Goal: Complete application form: Complete application form

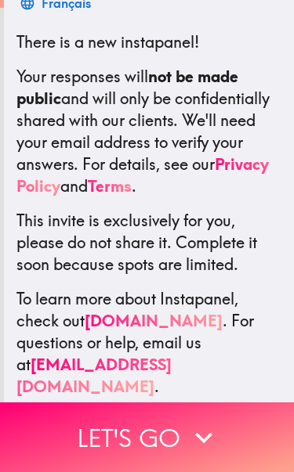
click at [191, 447] on icon "button" at bounding box center [203, 437] width 34 height 34
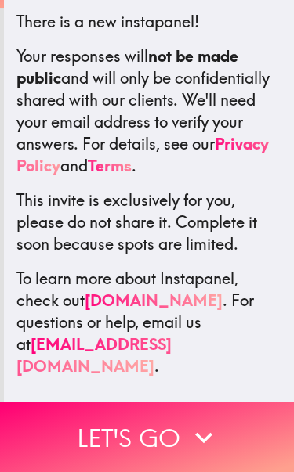
scroll to position [270, 0]
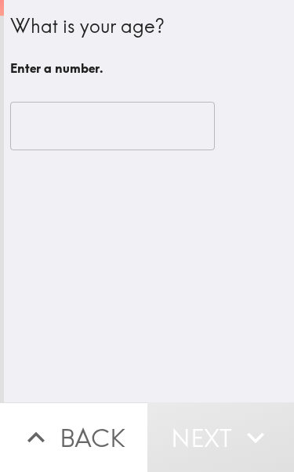
click at [149, 118] on input "number" at bounding box center [112, 126] width 204 height 49
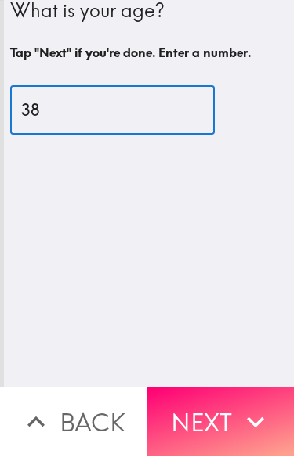
type input "38"
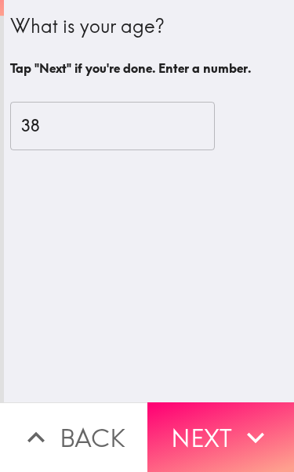
click at [231, 427] on button "Next" at bounding box center [220, 437] width 147 height 70
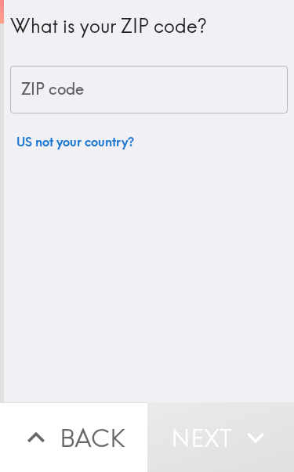
click at [218, 81] on input "ZIP code" at bounding box center [148, 90] width 277 height 49
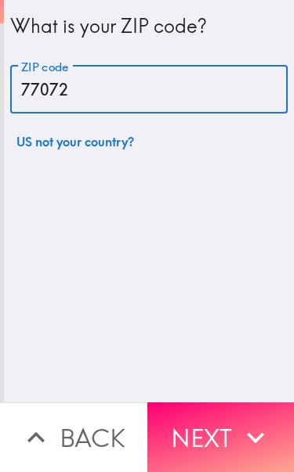
type input "77072"
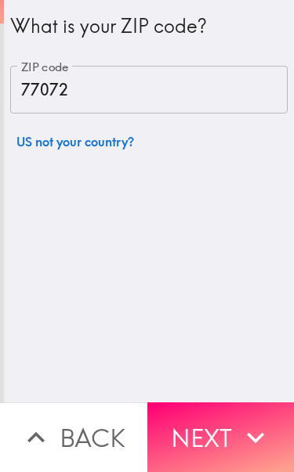
click at [243, 428] on icon "button" at bounding box center [255, 437] width 34 height 34
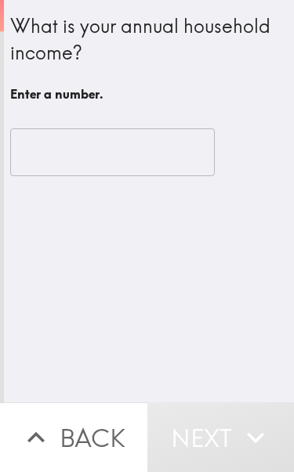
click at [151, 158] on input "number" at bounding box center [112, 152] width 204 height 49
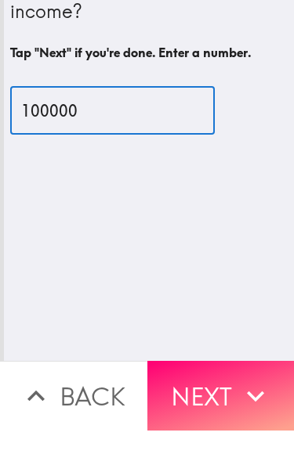
type input "100000"
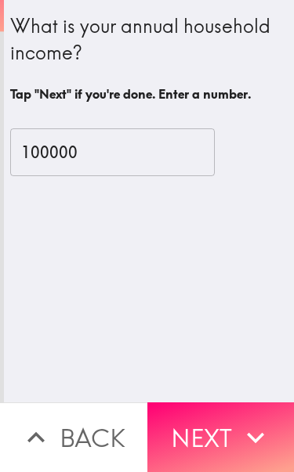
click at [232, 433] on button "Next" at bounding box center [220, 437] width 147 height 70
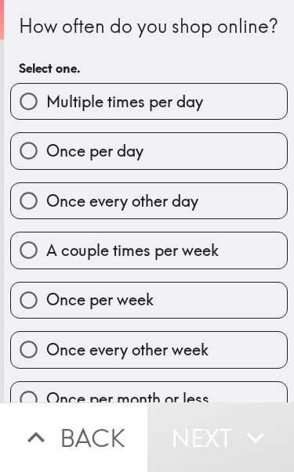
click at [244, 112] on label "Multiple times per day" at bounding box center [149, 101] width 276 height 35
click at [46, 112] on input "Multiple times per day" at bounding box center [28, 101] width 35 height 35
radio input "true"
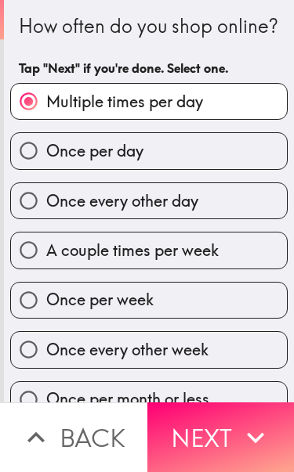
click at [252, 424] on icon "button" at bounding box center [255, 437] width 34 height 34
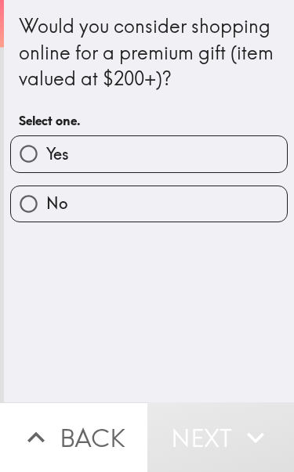
click at [252, 151] on label "Yes" at bounding box center [149, 153] width 276 height 35
click at [46, 151] on input "Yes" at bounding box center [28, 153] width 35 height 35
radio input "true"
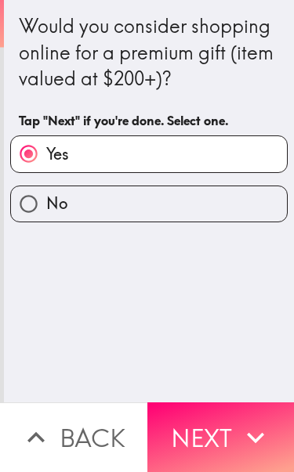
click at [240, 442] on icon "button" at bounding box center [255, 437] width 34 height 34
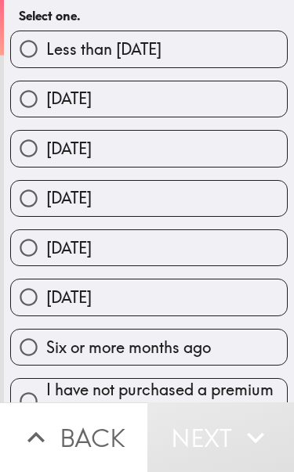
scroll to position [157, 0]
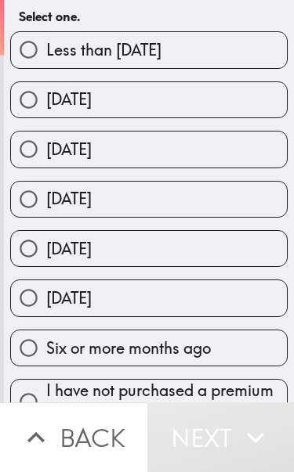
click at [247, 330] on label "Six or more months ago" at bounding box center [149, 347] width 276 height 35
click at [46, 330] on input "Six or more months ago" at bounding box center [28, 347] width 35 height 35
radio input "true"
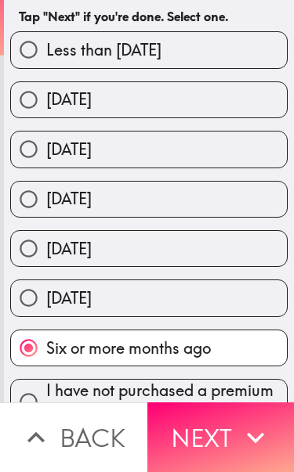
click at [241, 429] on icon "button" at bounding box center [255, 437] width 34 height 34
